Goal: Information Seeking & Learning: Find specific fact

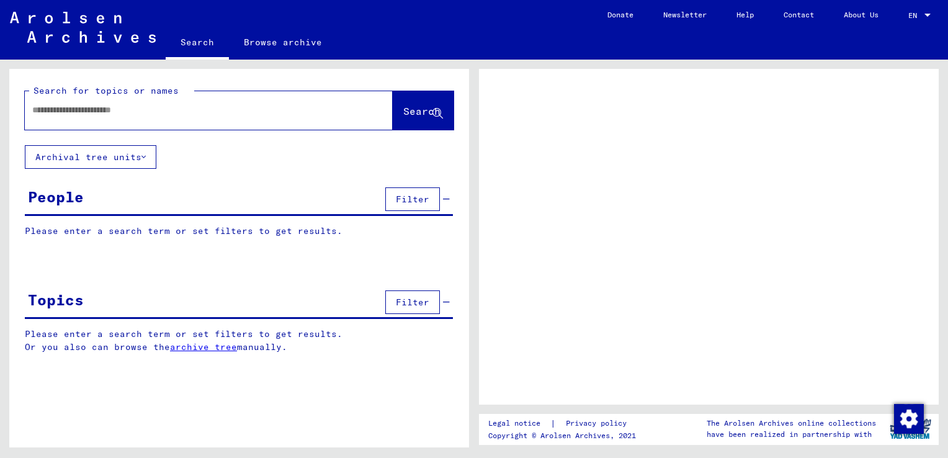
click at [196, 117] on div at bounding box center [194, 110] width 338 height 28
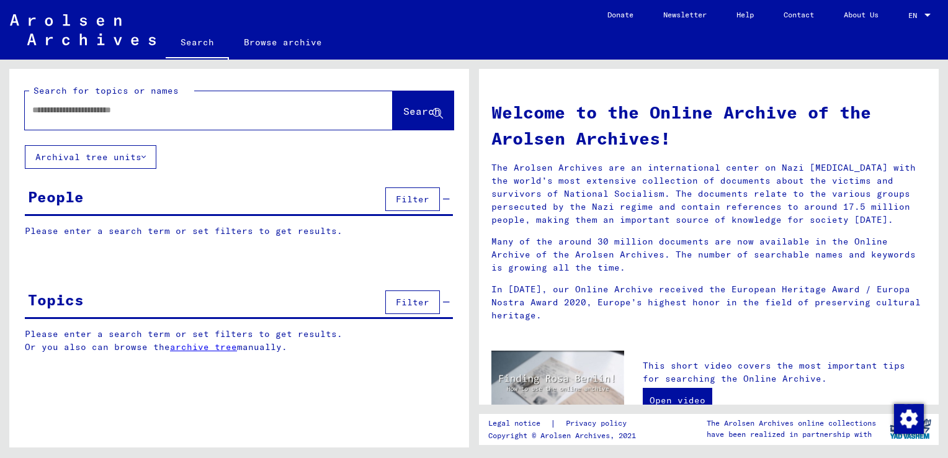
click at [186, 115] on input "text" at bounding box center [193, 110] width 323 height 13
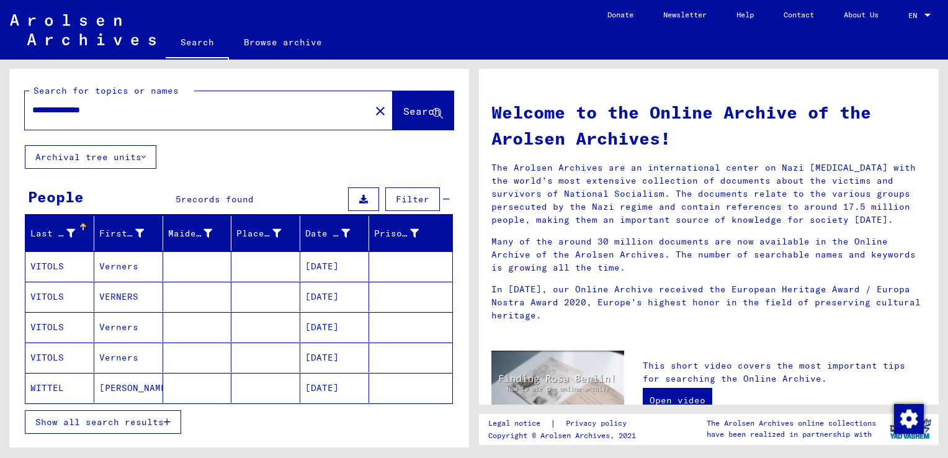
click at [325, 272] on mat-cell "[DATE]" at bounding box center [334, 266] width 69 height 30
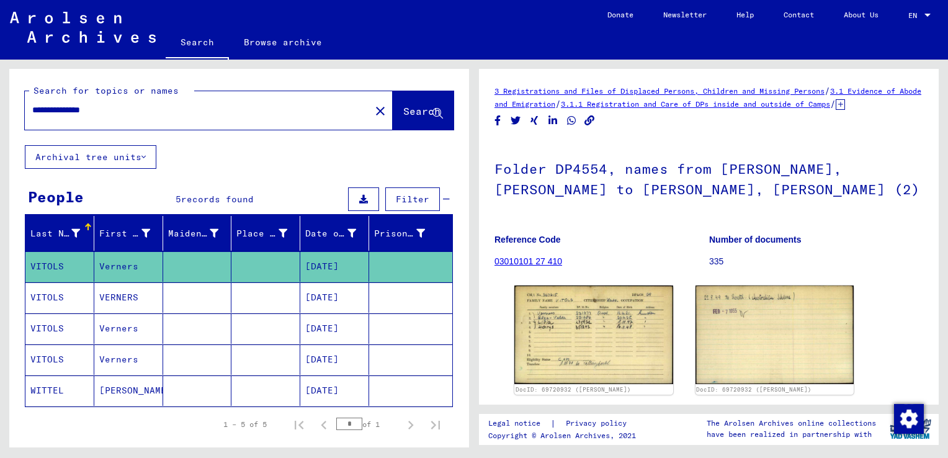
click at [325, 289] on mat-cell "[DATE]" at bounding box center [334, 297] width 69 height 30
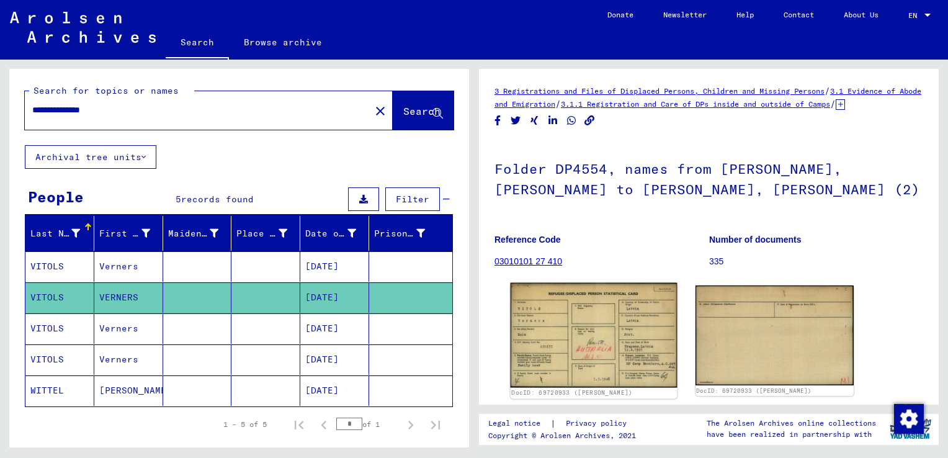
click at [588, 368] on img at bounding box center [594, 335] width 166 height 105
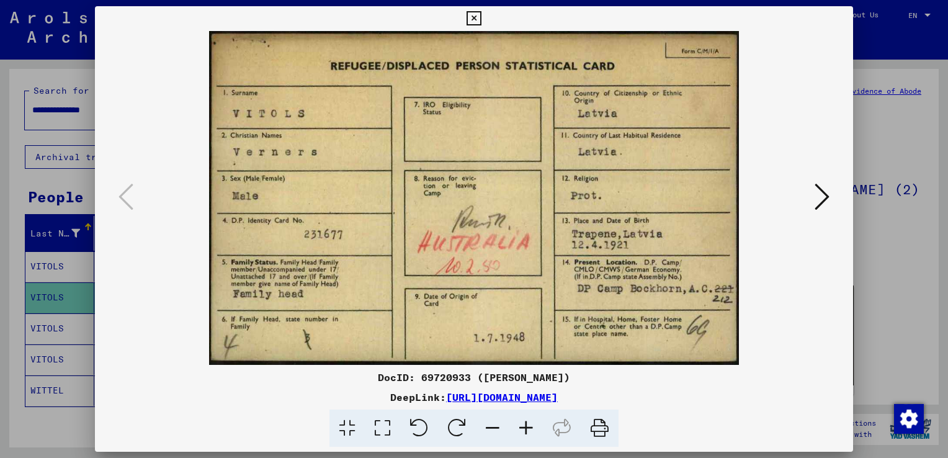
click at [819, 187] on icon at bounding box center [822, 197] width 15 height 30
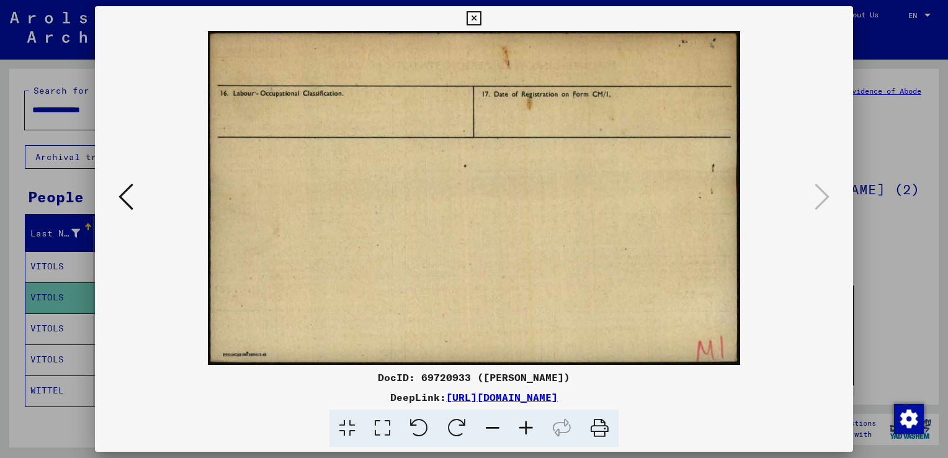
click at [911, 160] on div at bounding box center [474, 229] width 948 height 458
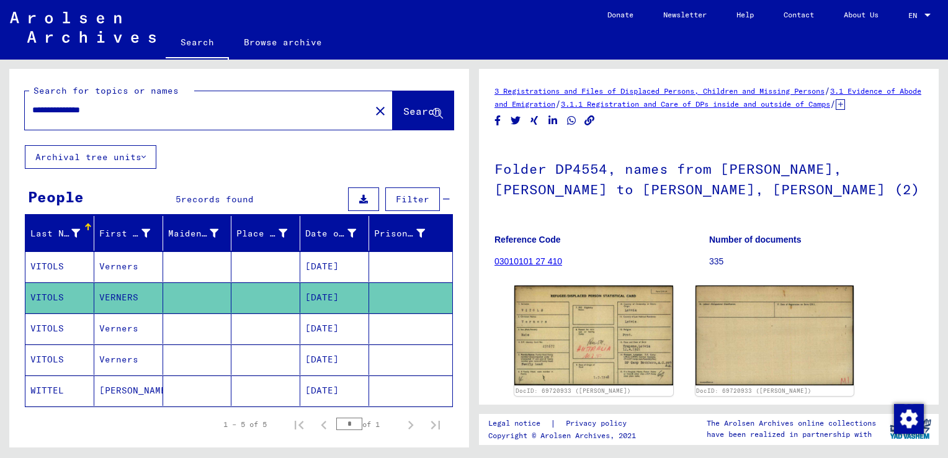
click at [338, 326] on mat-cell "[DATE]" at bounding box center [334, 328] width 69 height 30
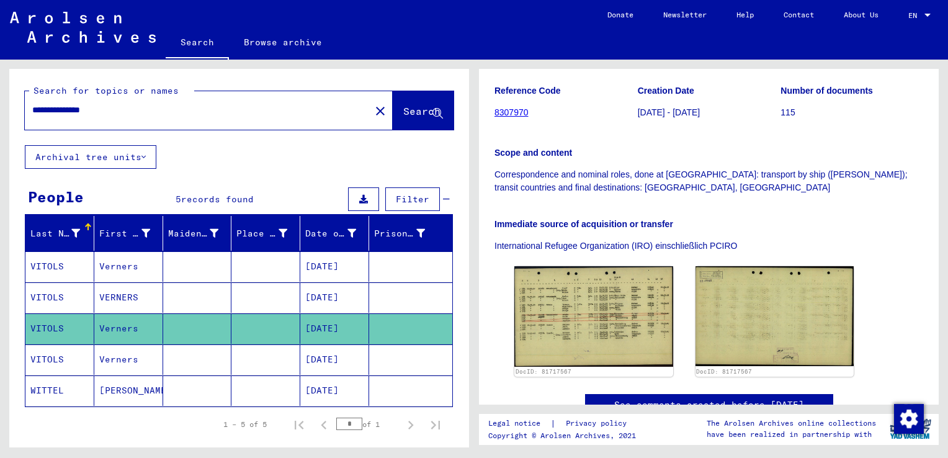
scroll to position [241, 0]
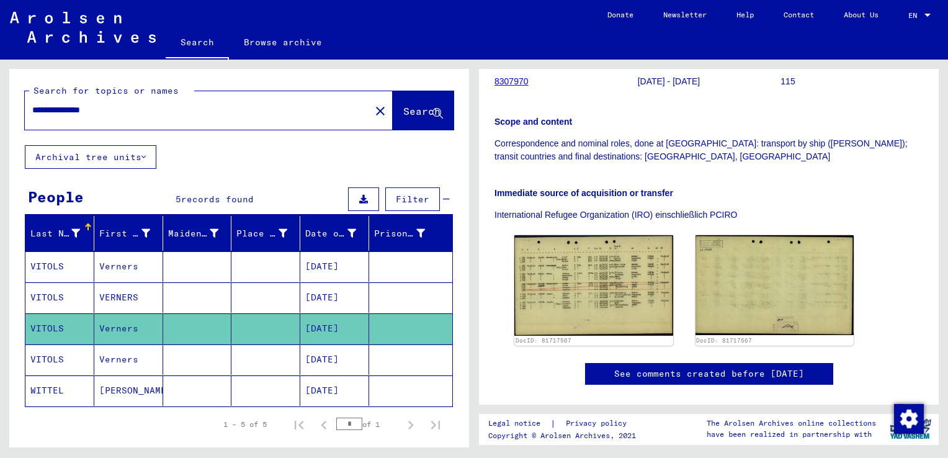
click at [335, 354] on mat-cell "[DATE]" at bounding box center [334, 359] width 69 height 30
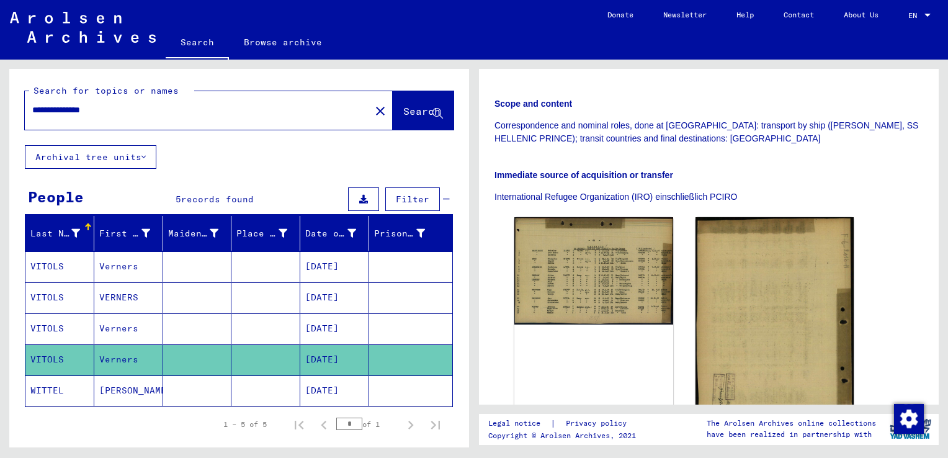
scroll to position [263, 0]
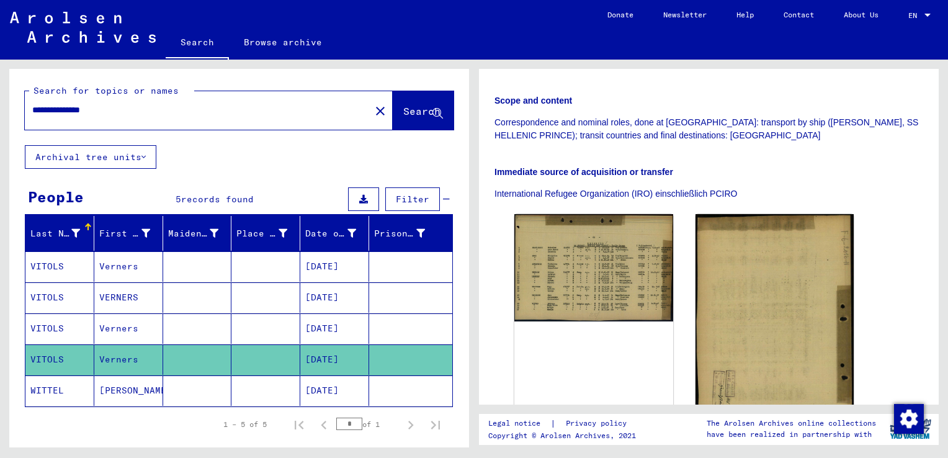
click at [155, 118] on div "**********" at bounding box center [194, 110] width 338 height 28
drag, startPoint x: 71, startPoint y: 107, endPoint x: -2, endPoint y: 143, distance: 82.2
click at [0, 143] on html "**********" at bounding box center [474, 229] width 948 height 458
type input "**********"
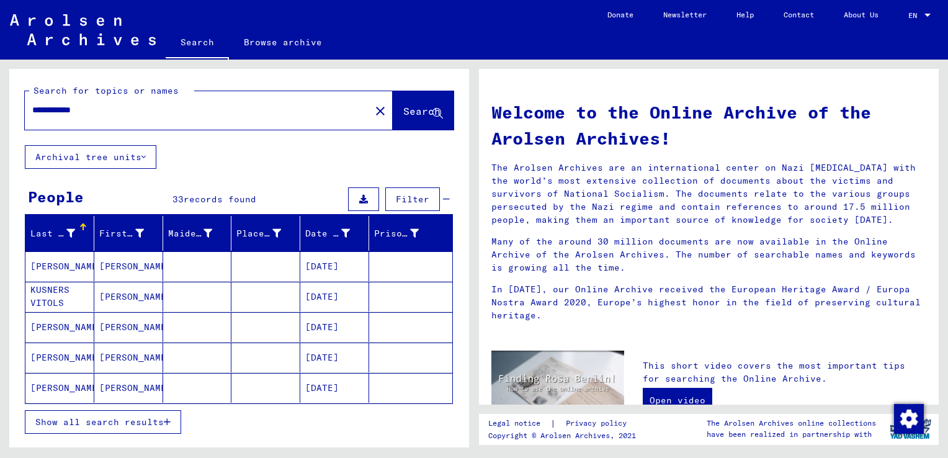
click at [150, 421] on span "Show all search results" at bounding box center [99, 421] width 128 height 11
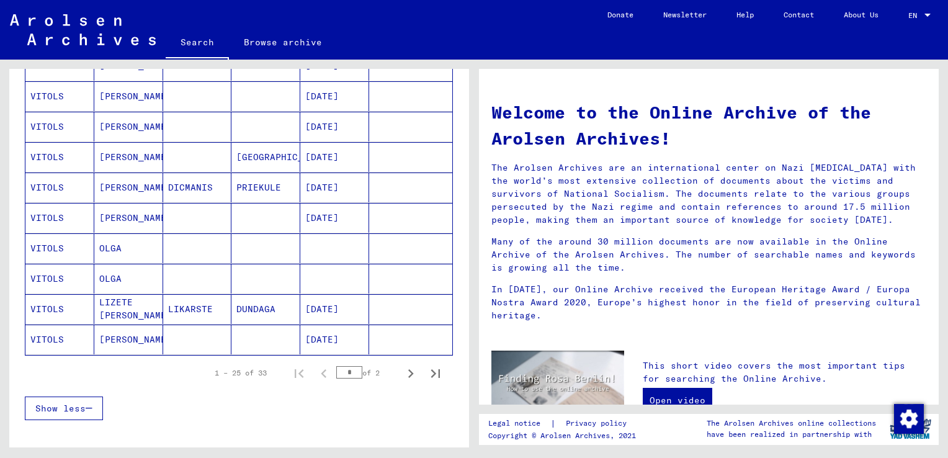
scroll to position [658, 0]
click at [402, 364] on icon "Next page" at bounding box center [410, 372] width 17 height 17
type input "*"
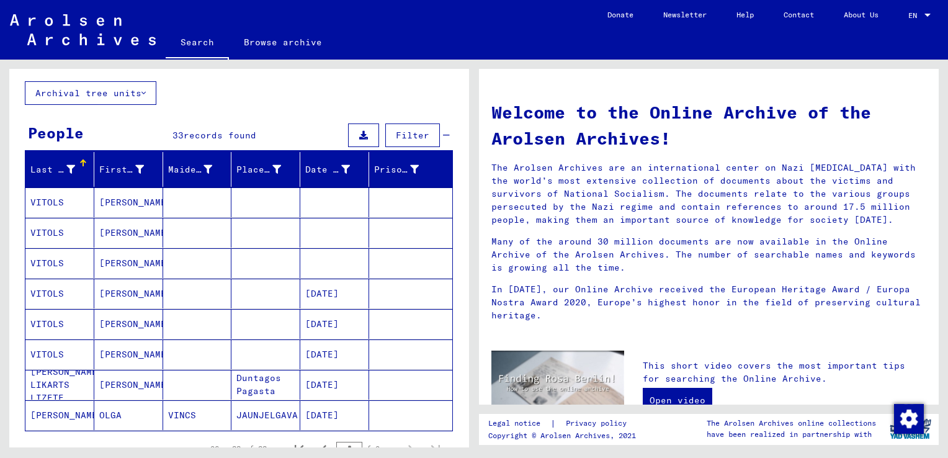
scroll to position [63, 0]
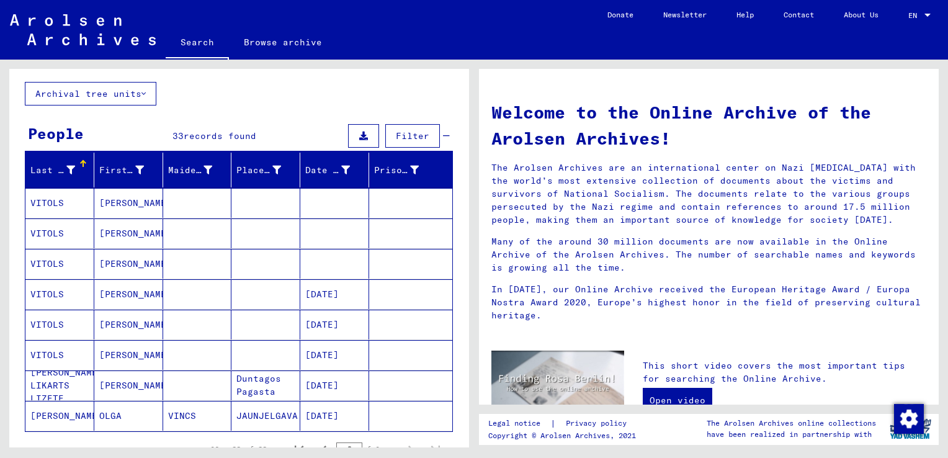
click at [321, 290] on mat-cell "[DATE]" at bounding box center [334, 294] width 69 height 30
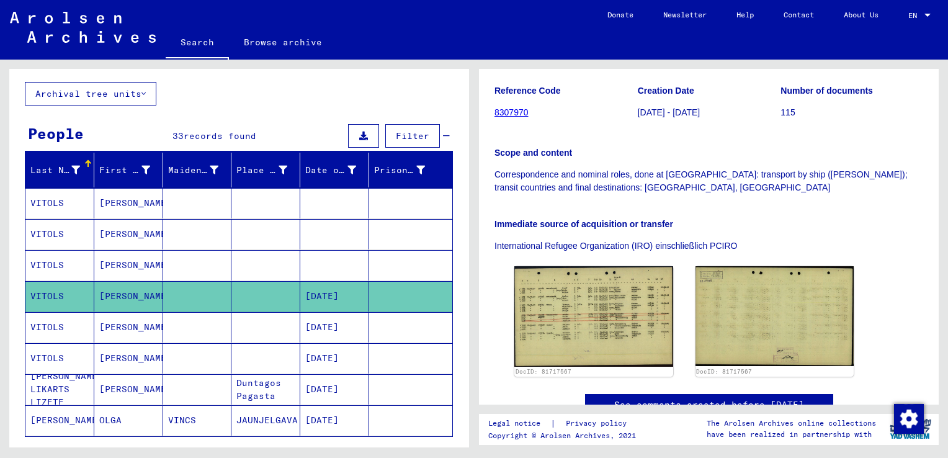
scroll to position [226, 0]
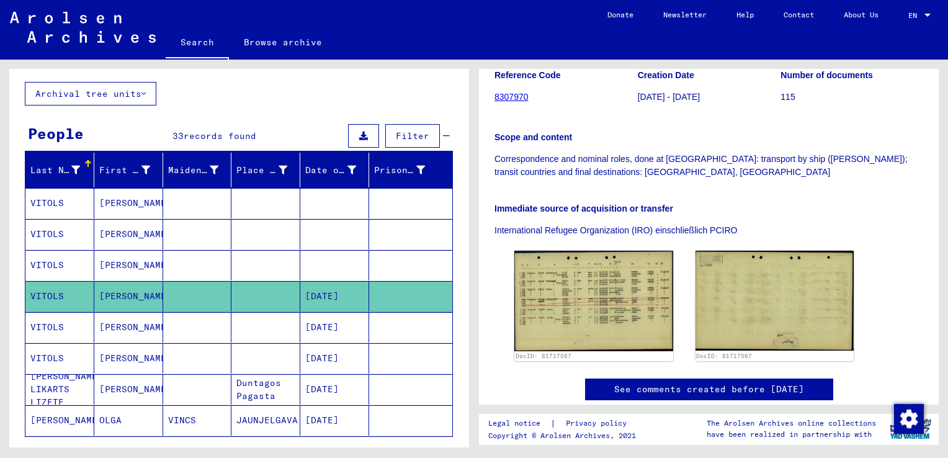
click at [342, 324] on mat-cell "[DATE]" at bounding box center [334, 327] width 69 height 30
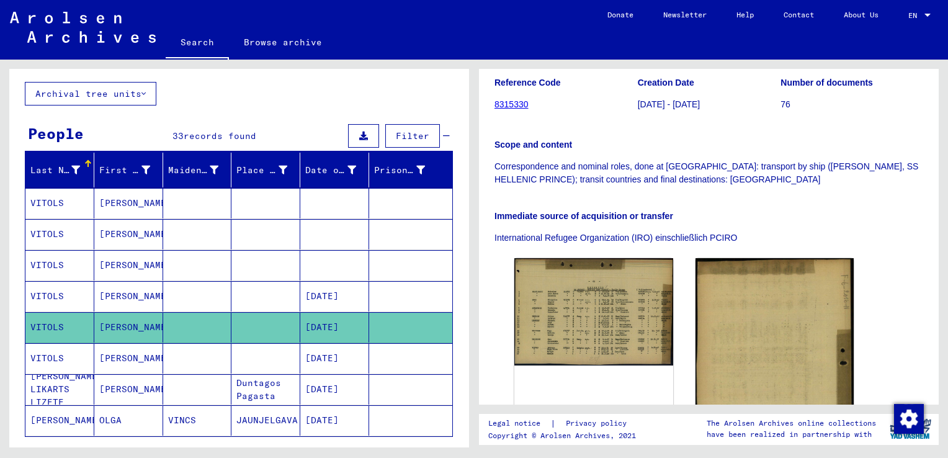
scroll to position [225, 0]
